Goal: Information Seeking & Learning: Learn about a topic

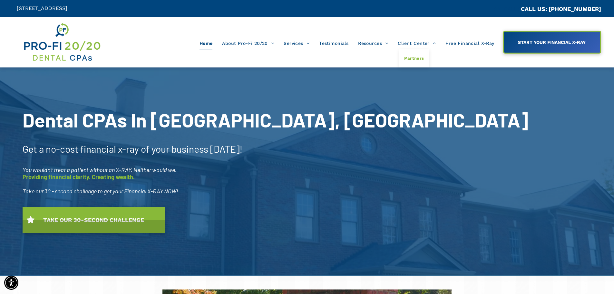
click at [413, 58] on span "Partners" at bounding box center [414, 58] width 20 height 8
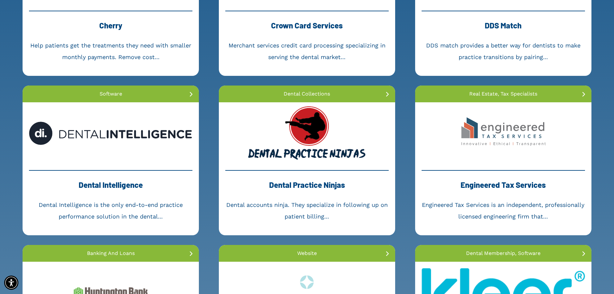
scroll to position [387, 0]
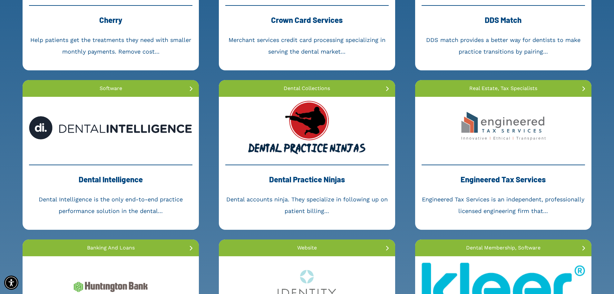
click at [295, 146] on link at bounding box center [307, 127] width 176 height 61
